Goal: Task Accomplishment & Management: Use online tool/utility

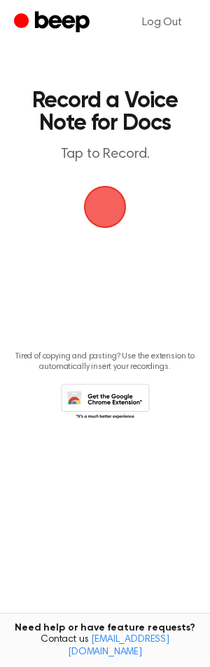
click at [99, 201] on span "button" at bounding box center [105, 207] width 43 height 43
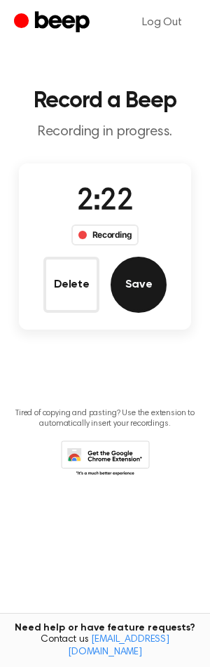
click at [133, 285] on button "Save" at bounding box center [139, 285] width 56 height 56
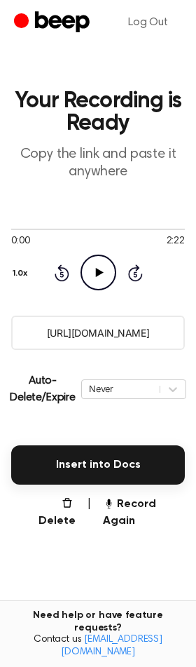
click at [79, 328] on input "[URL][DOMAIN_NAME]" at bounding box center [98, 333] width 174 height 34
click at [99, 334] on input "[URL][DOMAIN_NAME]" at bounding box center [98, 333] width 174 height 34
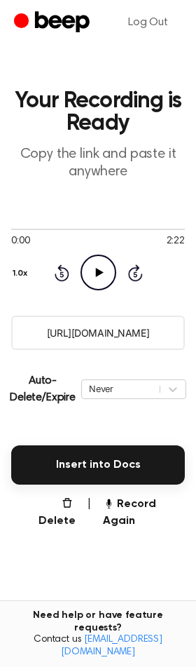
click at [99, 334] on input "[URL][DOMAIN_NAME]" at bounding box center [98, 333] width 174 height 34
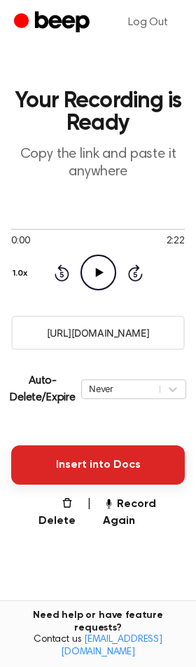
click at [89, 479] on button "Insert into Docs" at bounding box center [98, 464] width 174 height 39
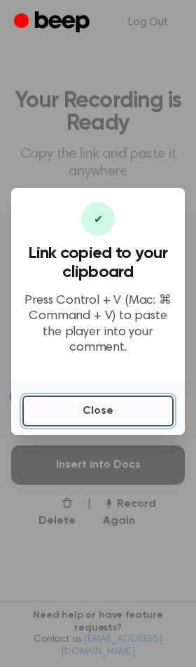
click at [81, 403] on button "Close" at bounding box center [97, 411] width 151 height 31
